Goal: Information Seeking & Learning: Learn about a topic

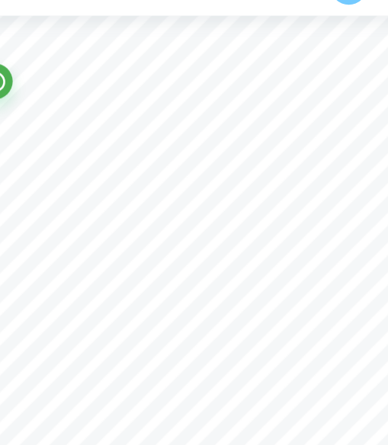
scroll to position [646, 0]
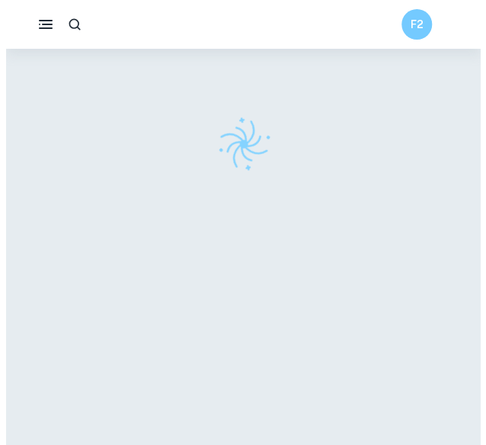
scroll to position [49, 0]
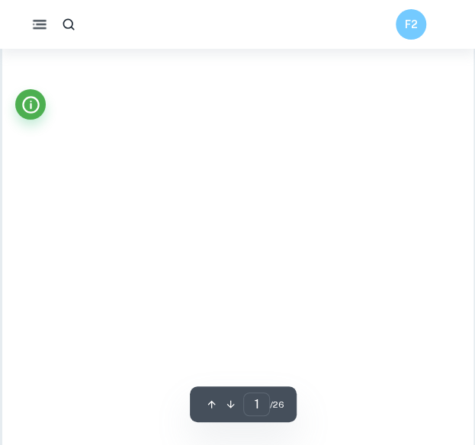
click at [26, 23] on button "button" at bounding box center [39, 24] width 30 height 30
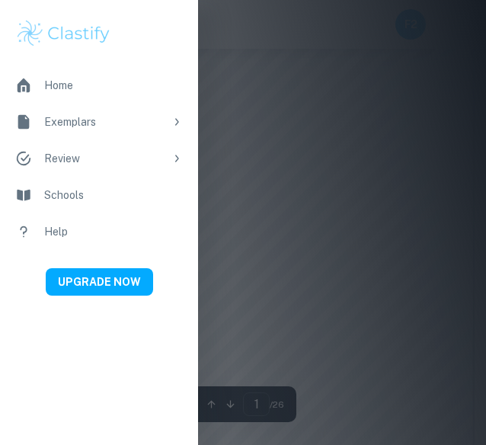
click at [279, 177] on div at bounding box center [243, 222] width 486 height 445
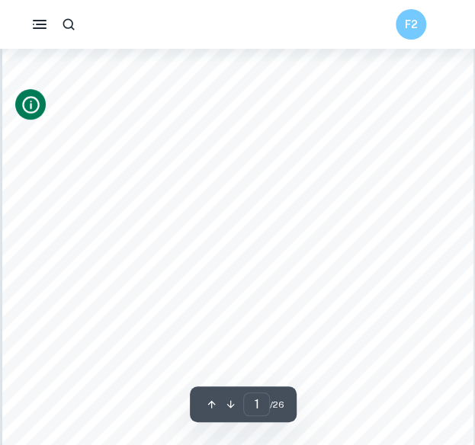
click at [37, 108] on icon "Info" at bounding box center [31, 105] width 18 height 18
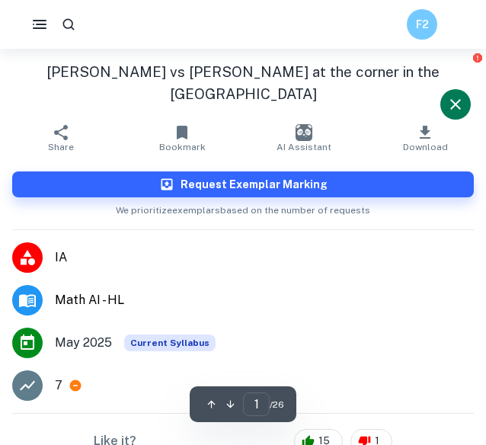
scroll to position [37, 0]
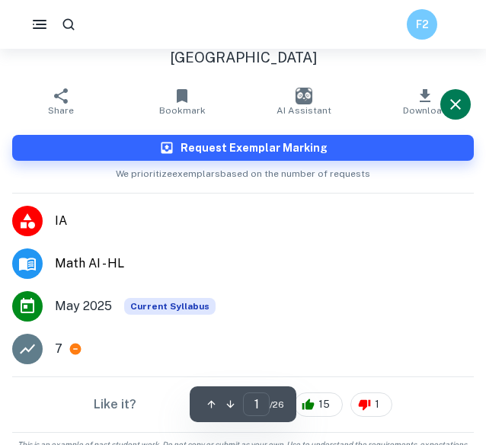
click at [70, 344] on icon at bounding box center [75, 349] width 11 height 11
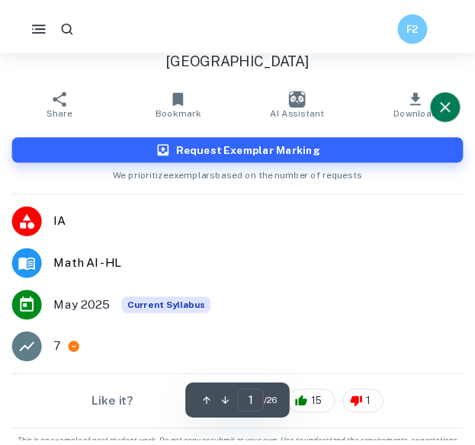
scroll to position [0, 0]
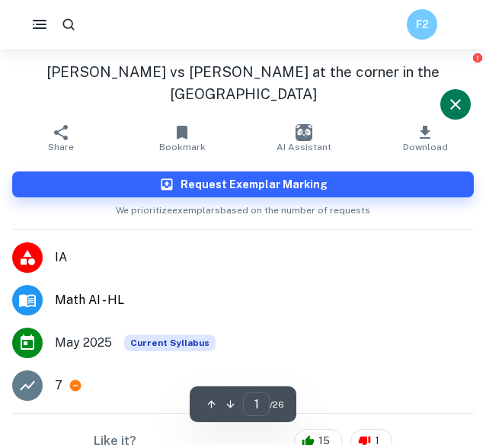
click at [457, 108] on icon "Close" at bounding box center [455, 104] width 18 height 18
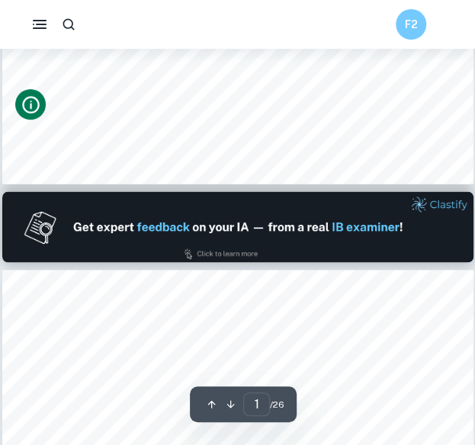
type input "2"
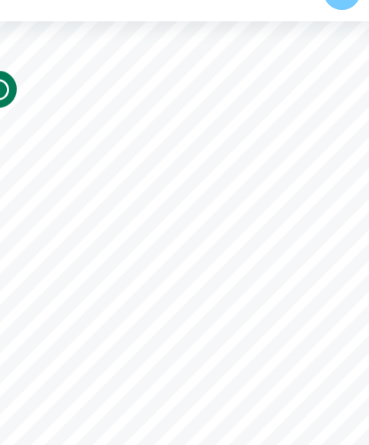
scroll to position [643, 0]
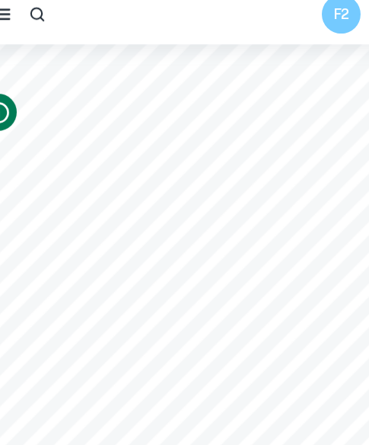
click at [307, 26] on h6 "F2" at bounding box center [311, 25] width 18 height 18
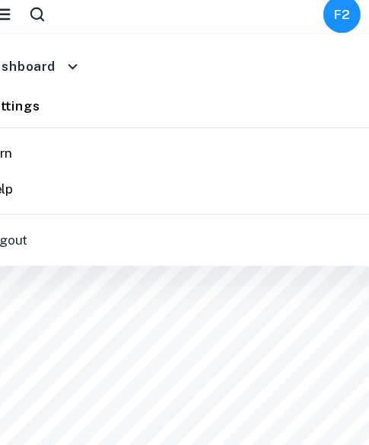
click at [307, 26] on div at bounding box center [184, 222] width 369 height 445
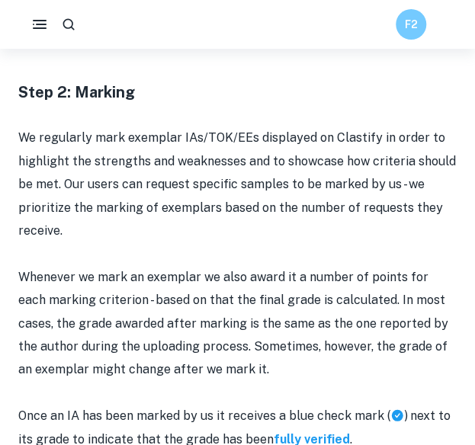
scroll to position [1520, 0]
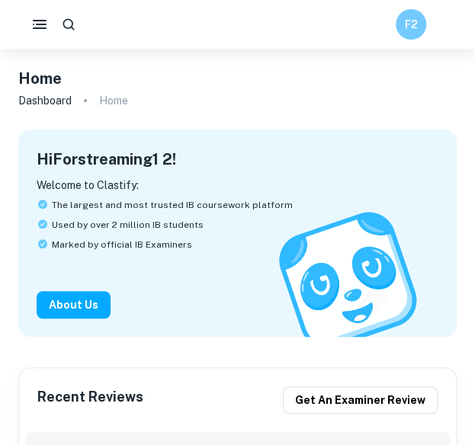
click at [396, 27] on div "F2" at bounding box center [410, 24] width 30 height 30
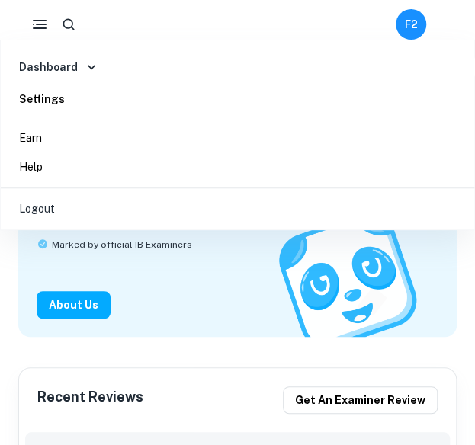
click at [400, 17] on div at bounding box center [237, 222] width 475 height 445
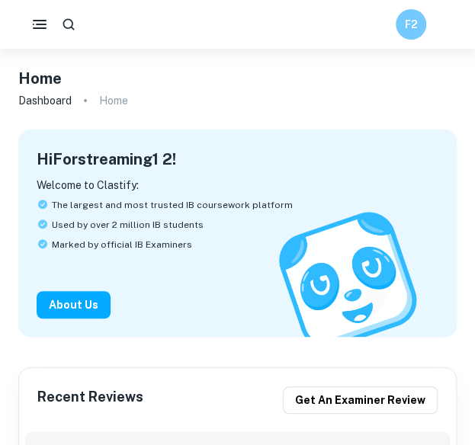
click at [73, 28] on icon "button" at bounding box center [68, 24] width 15 height 15
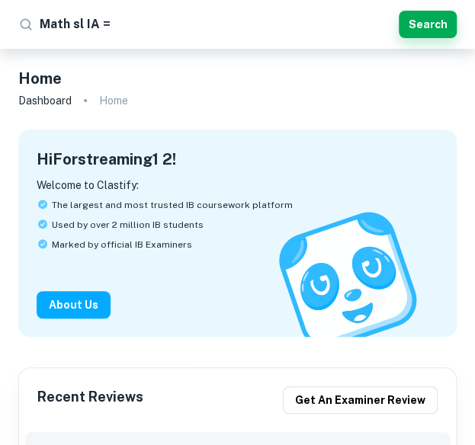
click at [264, 19] on input "Math sl IA =" at bounding box center [216, 24] width 353 height 24
type input "Math sl IA"
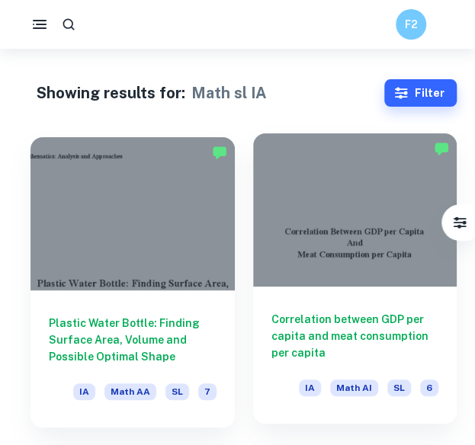
click at [401, 321] on h6 "Correlation between GDP per capita and meat consumption per capita" at bounding box center [355, 336] width 168 height 50
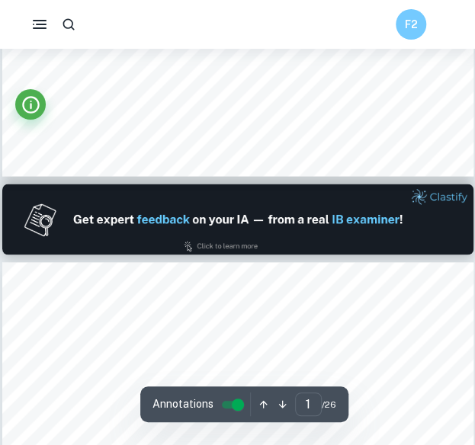
type input "2"
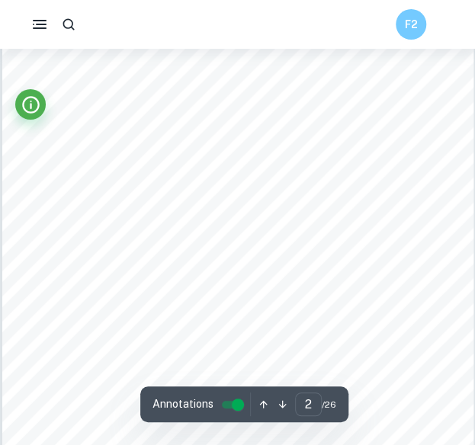
scroll to position [805, 0]
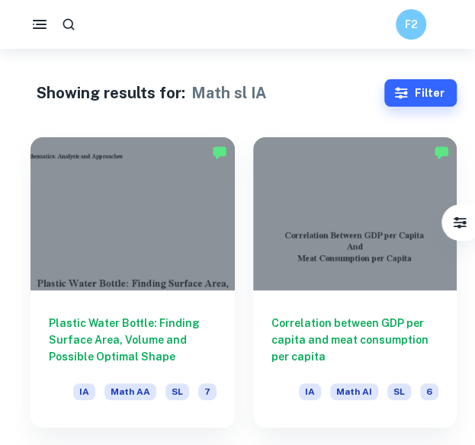
click at [82, 19] on div at bounding box center [68, 24] width 27 height 27
click at [64, 26] on icon "button" at bounding box center [68, 24] width 11 height 11
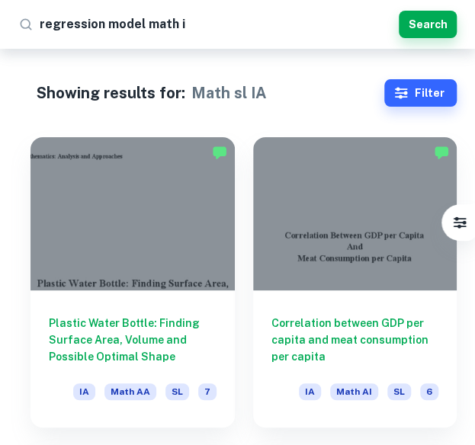
type input "regression model math ia"
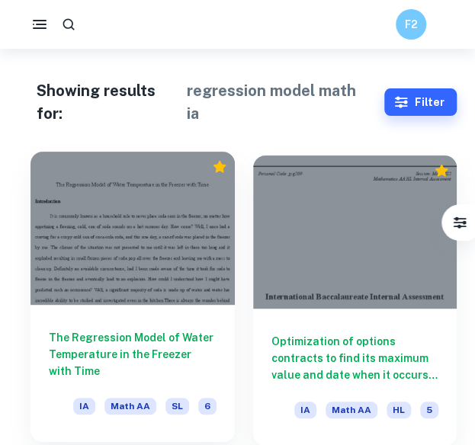
click at [129, 326] on div "The Regression Model of Water Temperature in the Freezer with Time IA Math AA S…" at bounding box center [132, 373] width 204 height 137
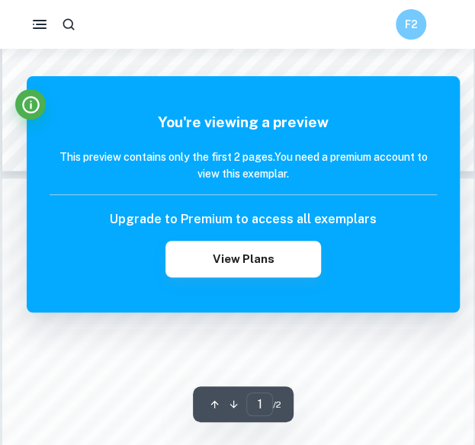
scroll to position [503, 0]
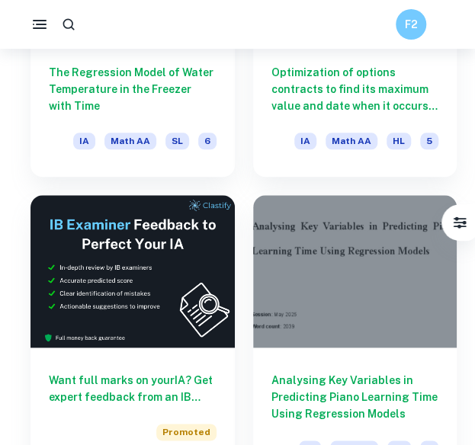
scroll to position [180, 0]
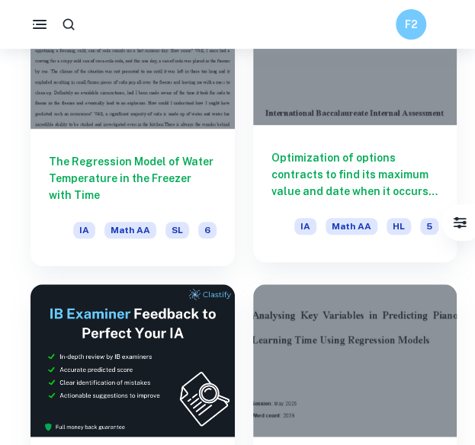
click at [326, 122] on div at bounding box center [355, 48] width 204 height 153
